Goal: Task Accomplishment & Management: Manage account settings

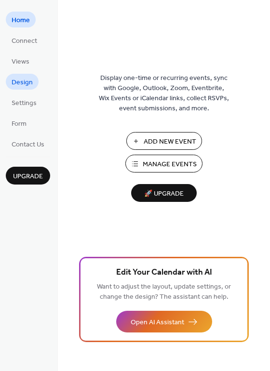
click at [34, 82] on link "Design" at bounding box center [22, 82] width 33 height 16
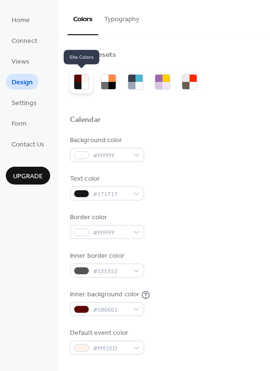
click at [81, 82] on div at bounding box center [77, 85] width 7 height 7
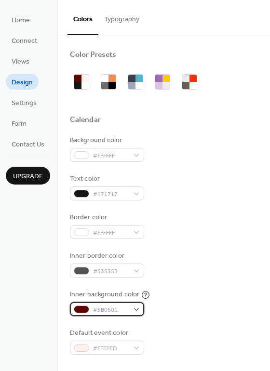
click at [77, 310] on div at bounding box center [81, 309] width 15 height 8
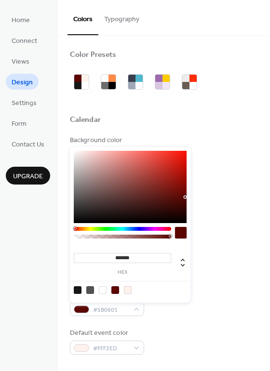
click at [103, 291] on div at bounding box center [103, 290] width 8 height 8
type input "*******"
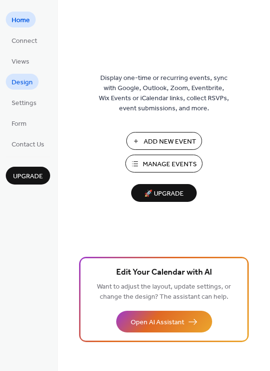
click at [29, 81] on span "Design" at bounding box center [22, 83] width 21 height 10
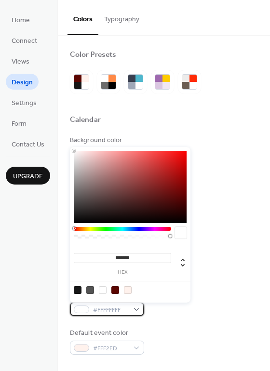
click at [117, 306] on span "#FFFFFFFF" at bounding box center [111, 310] width 36 height 10
click at [125, 260] on input "*******" at bounding box center [122, 258] width 97 height 10
paste input
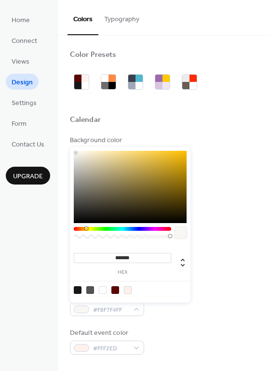
type input "*******"
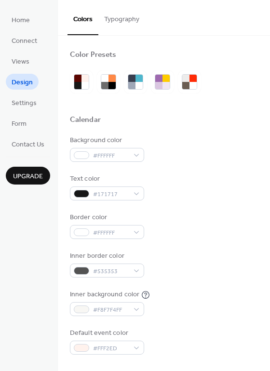
click at [217, 226] on div "Border color #FFFFFF" at bounding box center [164, 225] width 188 height 26
click at [31, 104] on span "Settings" at bounding box center [24, 103] width 25 height 10
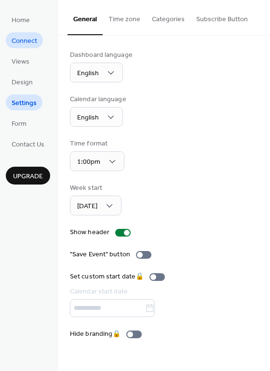
click at [26, 45] on span "Connect" at bounding box center [25, 41] width 26 height 10
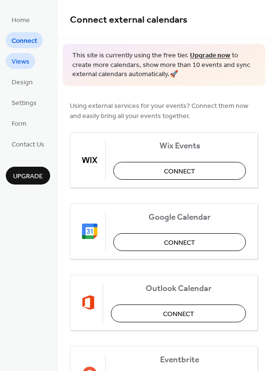
click at [14, 57] on span "Views" at bounding box center [21, 62] width 18 height 10
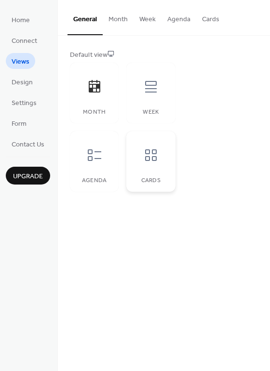
click at [162, 156] on div at bounding box center [150, 155] width 29 height 29
click at [95, 158] on icon at bounding box center [94, 154] width 15 height 15
click at [153, 93] on icon at bounding box center [150, 86] width 15 height 15
click at [92, 103] on div "Month" at bounding box center [94, 93] width 49 height 61
click at [113, 17] on button "Month" at bounding box center [118, 17] width 31 height 34
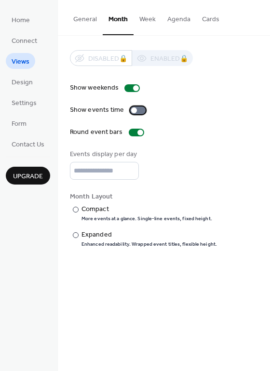
click at [136, 110] on div at bounding box center [137, 110] width 15 height 8
click at [154, 18] on button "Week" at bounding box center [147, 17] width 28 height 34
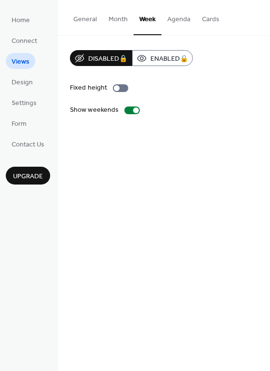
click at [170, 17] on button "Agenda" at bounding box center [178, 17] width 35 height 34
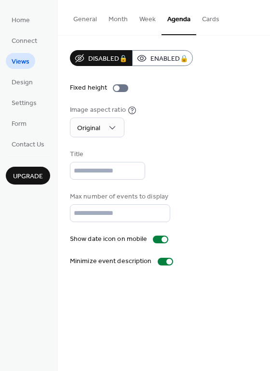
click at [208, 18] on button "Cards" at bounding box center [210, 17] width 29 height 34
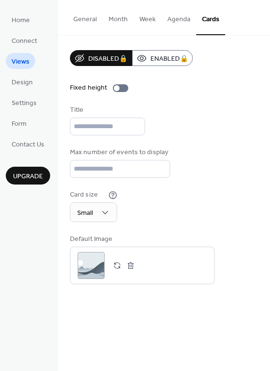
click at [93, 18] on button "General" at bounding box center [84, 17] width 35 height 34
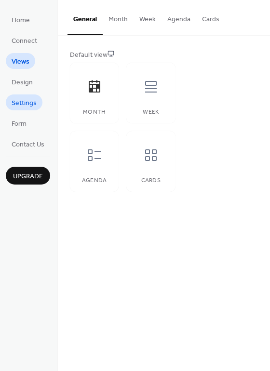
click at [29, 106] on span "Settings" at bounding box center [24, 103] width 25 height 10
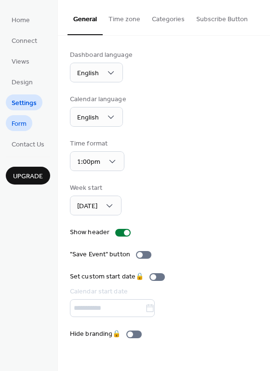
click at [21, 126] on span "Form" at bounding box center [19, 124] width 15 height 10
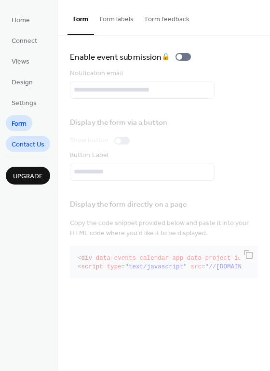
click at [19, 144] on span "Contact Us" at bounding box center [28, 145] width 33 height 10
